Goal: Feedback & Contribution: Leave review/rating

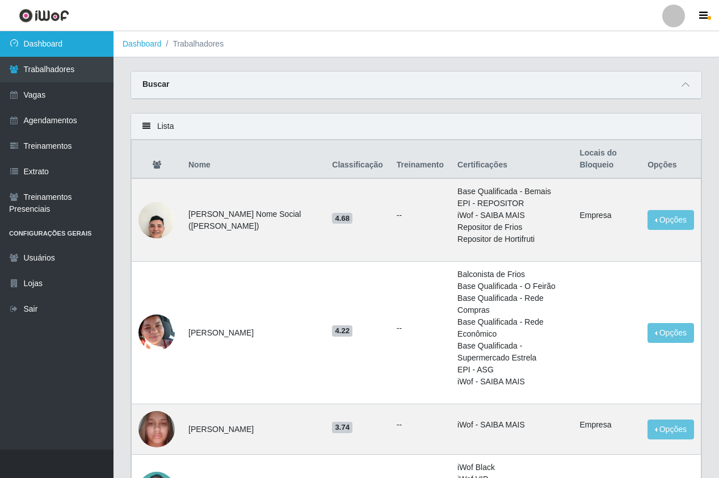
click at [68, 37] on link "Dashboard" at bounding box center [57, 44] width 114 height 26
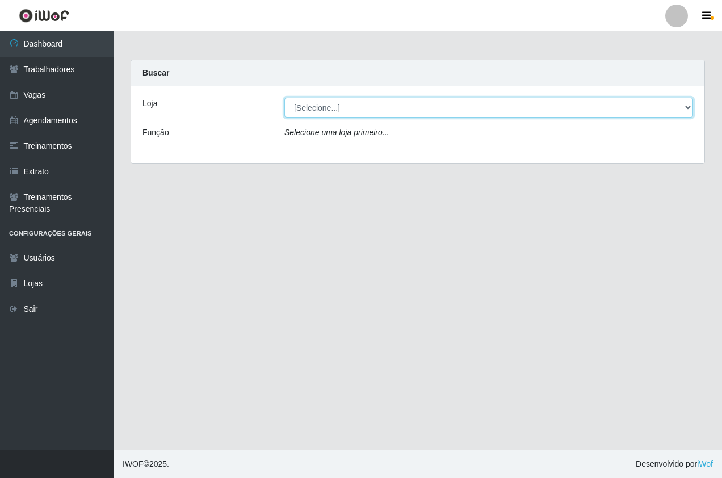
click at [323, 116] on select "[Selecione...] Pizza Nostra" at bounding box center [488, 108] width 409 height 20
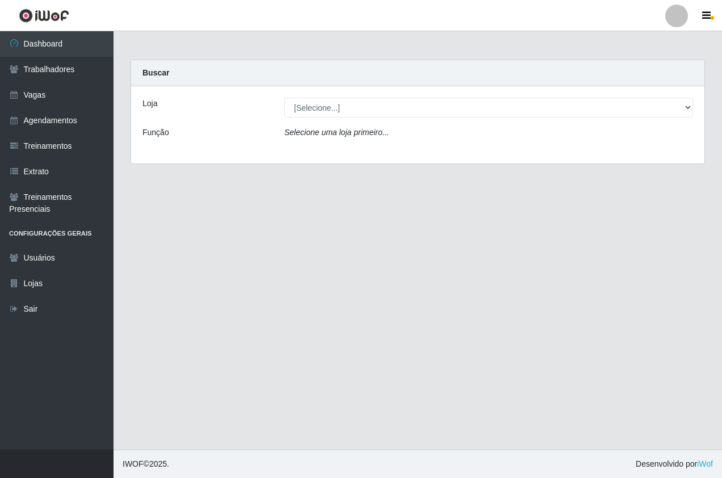
click at [329, 164] on div "Carregando... Buscar Loja [Selecione...] Pizza Nostra Função Selecione uma loja…" at bounding box center [418, 119] width 592 height 118
click at [313, 118] on div "Loja [Selecione...] Pizza Nostra Função Selecione uma loja primeiro..." at bounding box center [417, 124] width 573 height 77
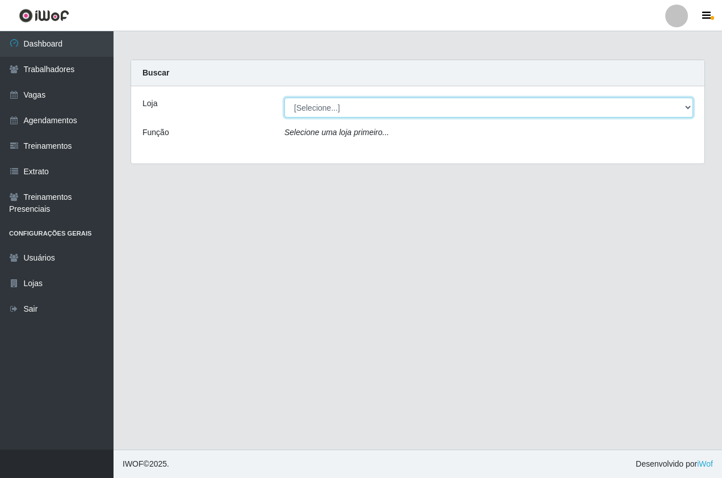
drag, startPoint x: 311, startPoint y: 107, endPoint x: 309, endPoint y: 118, distance: 10.8
click at [311, 107] on select "[Selecione...] Pizza Nostra" at bounding box center [488, 108] width 409 height 20
select select "337"
click at [284, 98] on select "[Selecione...] Pizza Nostra" at bounding box center [488, 108] width 409 height 20
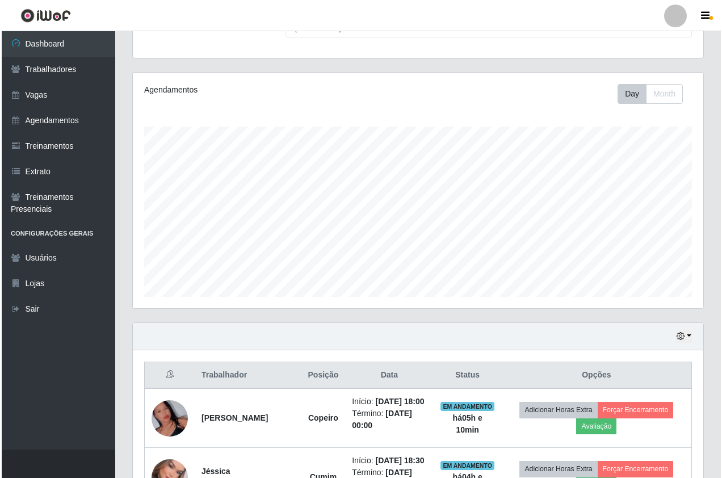
scroll to position [192, 0]
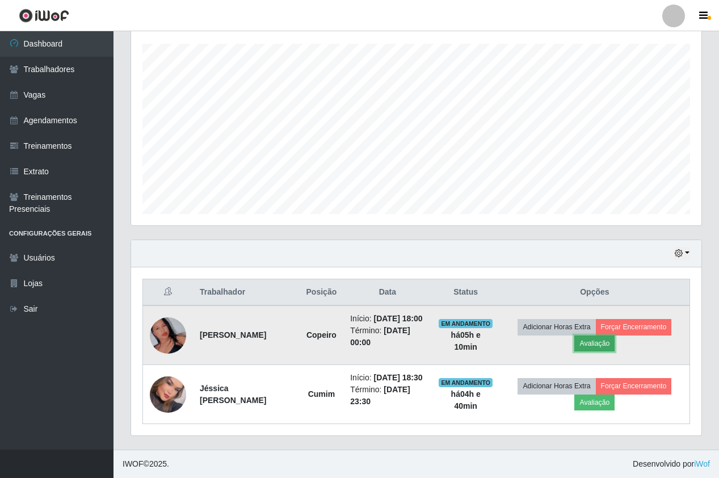
click at [592, 345] on button "Avaliação" at bounding box center [595, 344] width 40 height 16
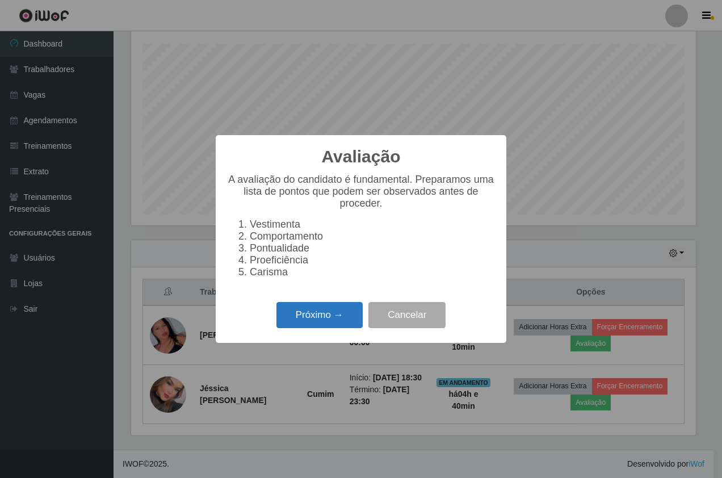
click at [333, 324] on button "Próximo →" at bounding box center [320, 315] width 86 height 27
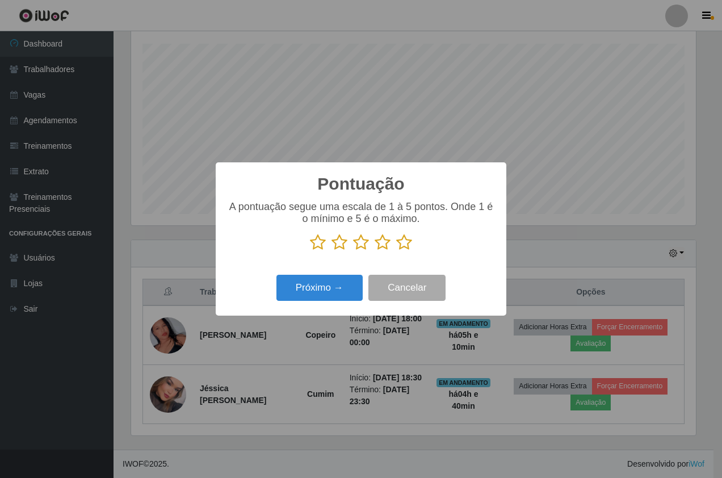
click at [396, 242] on icon at bounding box center [404, 242] width 16 height 17
click at [396, 251] on input "radio" at bounding box center [396, 251] width 0 height 0
click at [332, 288] on button "Próximo →" at bounding box center [320, 288] width 86 height 27
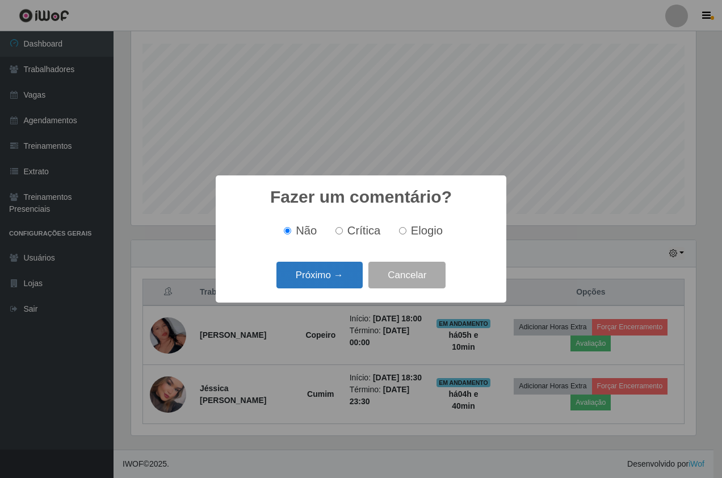
click at [332, 283] on button "Próximo →" at bounding box center [320, 275] width 86 height 27
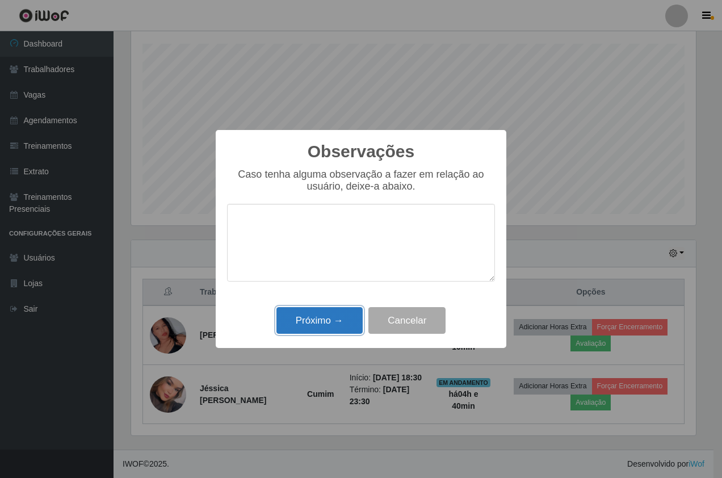
click at [330, 324] on button "Próximo →" at bounding box center [320, 320] width 86 height 27
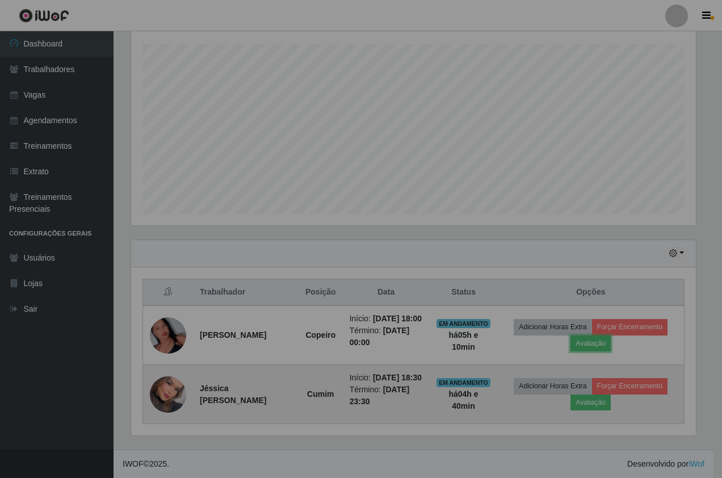
scroll to position [236, 571]
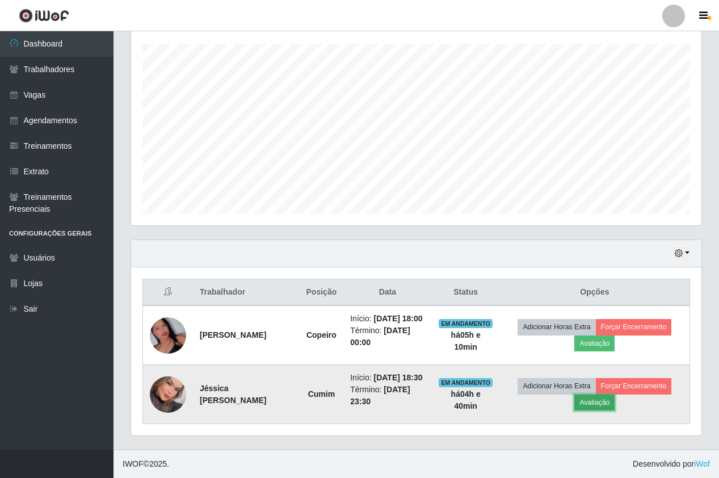
click at [605, 400] on button "Avaliação" at bounding box center [595, 403] width 40 height 16
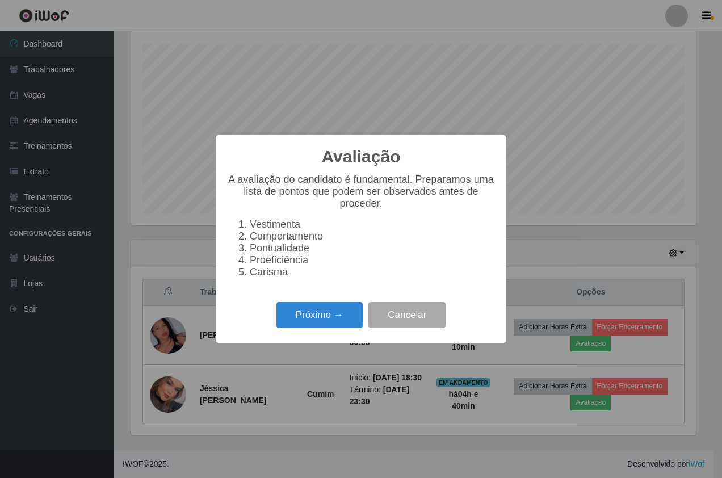
scroll to position [236, 565]
click at [337, 313] on button "Próximo →" at bounding box center [320, 315] width 86 height 27
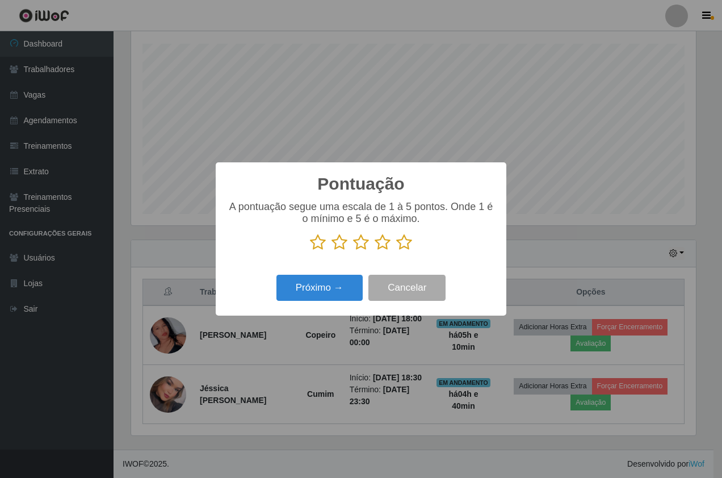
click at [409, 245] on icon at bounding box center [404, 242] width 16 height 17
click at [396, 251] on input "radio" at bounding box center [396, 251] width 0 height 0
click at [312, 300] on button "Próximo →" at bounding box center [320, 288] width 86 height 27
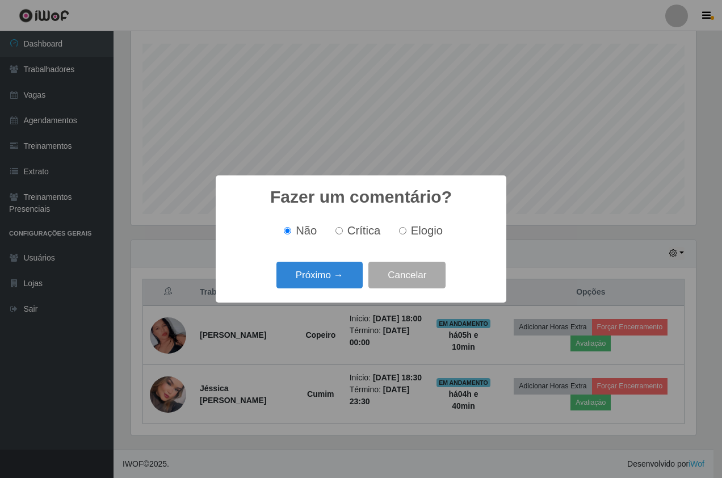
click at [312, 291] on div "Próximo → Cancelar" at bounding box center [361, 275] width 268 height 32
click at [314, 283] on button "Próximo →" at bounding box center [320, 275] width 86 height 27
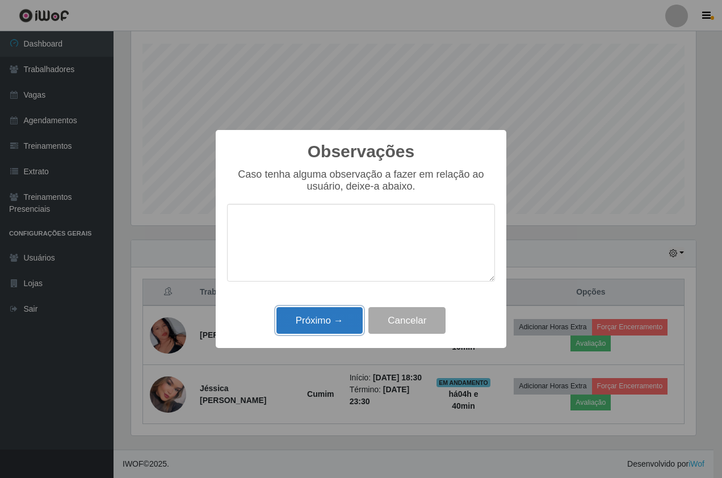
click at [319, 320] on button "Próximo →" at bounding box center [320, 320] width 86 height 27
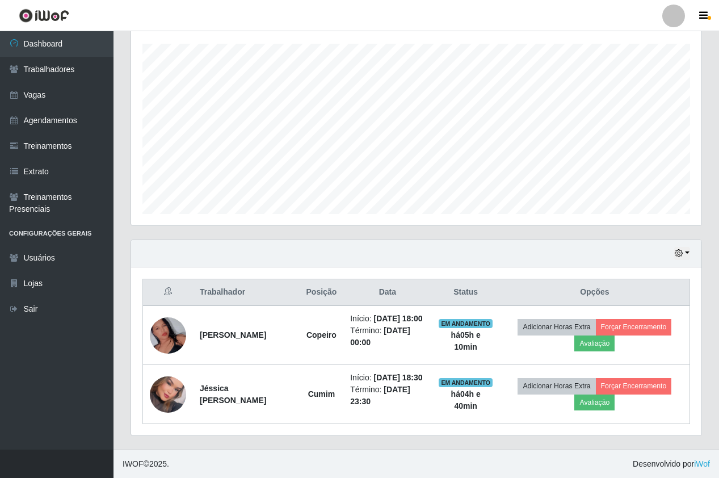
scroll to position [175, 0]
